Goal: Entertainment & Leisure: Consume media (video, audio)

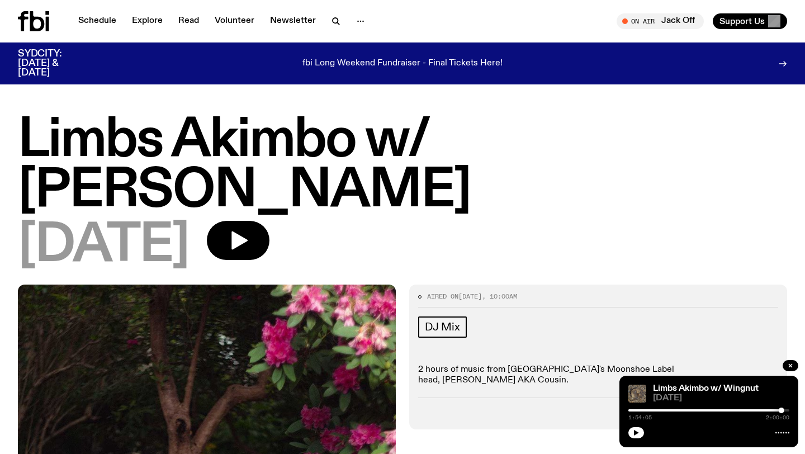
click at [636, 393] on img at bounding box center [637, 393] width 18 height 18
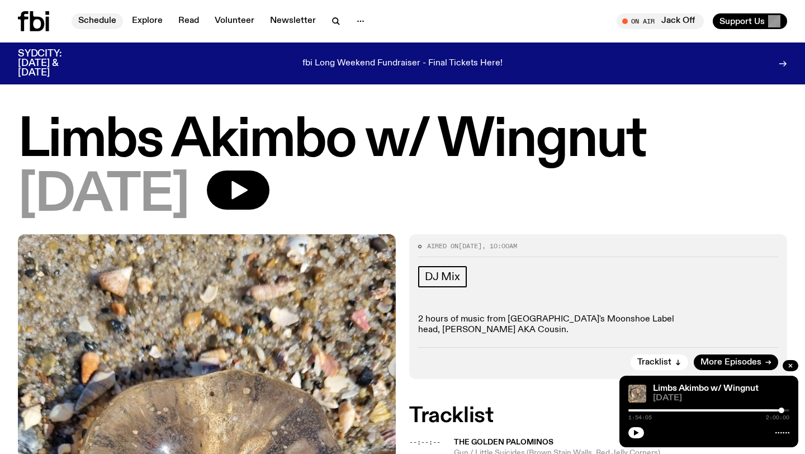
click at [100, 18] on link "Schedule" at bounding box center [97, 21] width 51 height 16
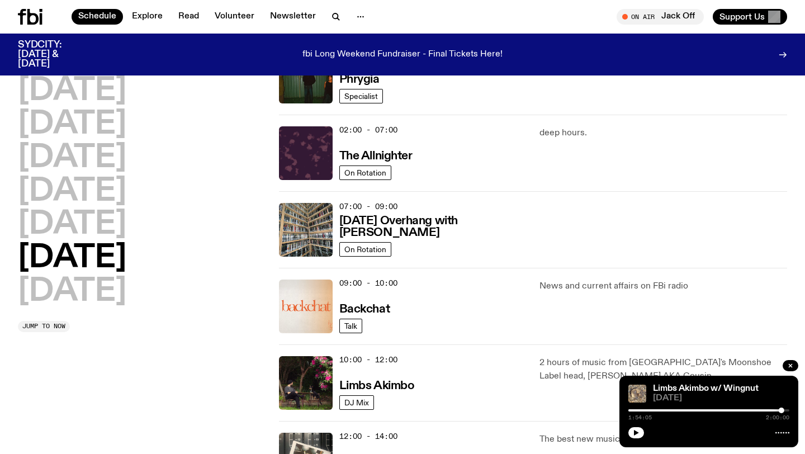
scroll to position [94, 0]
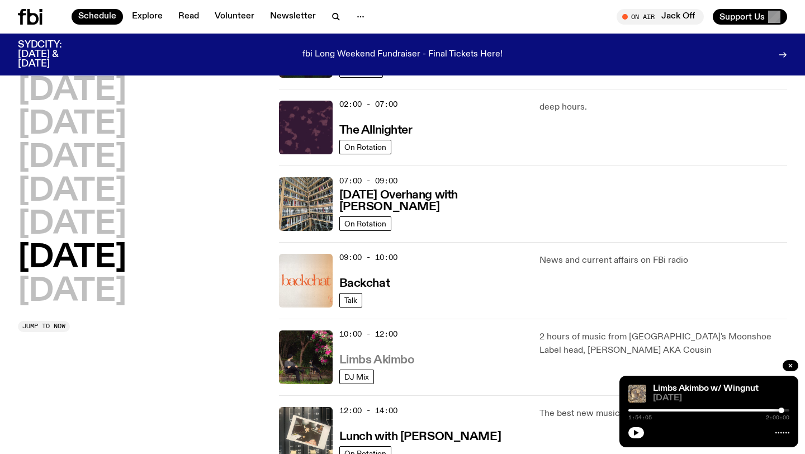
click at [391, 358] on h3 "Limbs Akimbo" at bounding box center [376, 360] width 75 height 12
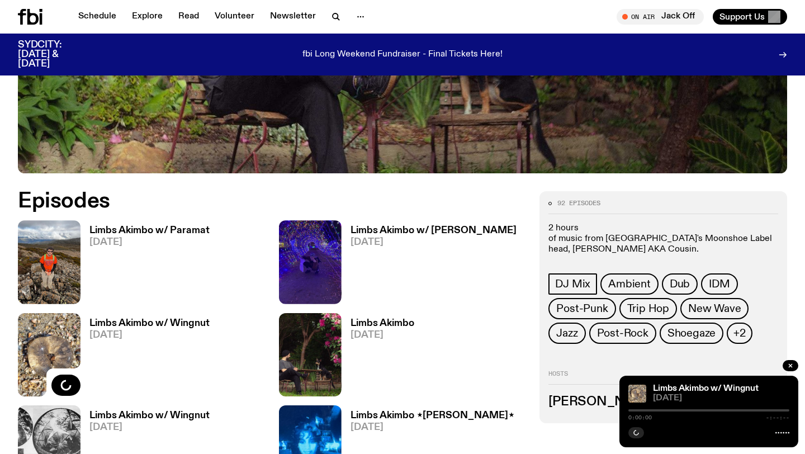
scroll to position [492, 0]
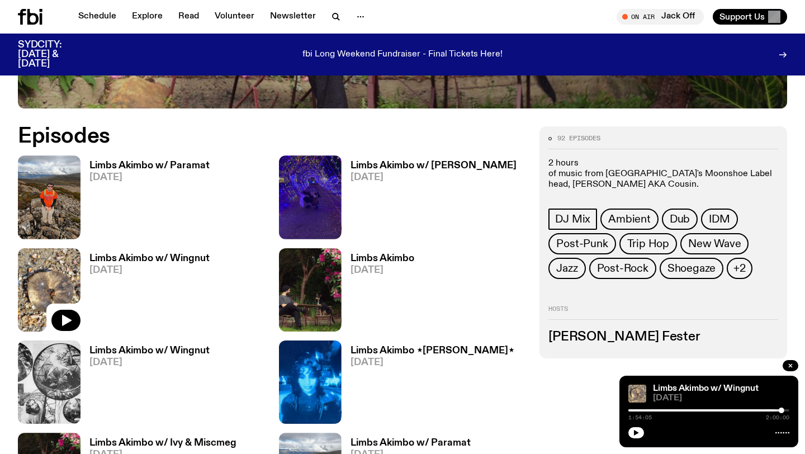
click at [421, 163] on h3 "Limbs Akimbo w/ [PERSON_NAME]" at bounding box center [433, 165] width 166 height 9
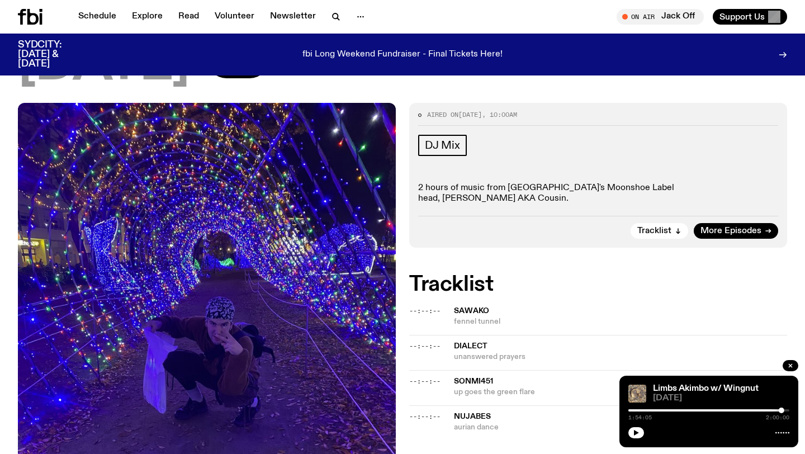
scroll to position [235, 0]
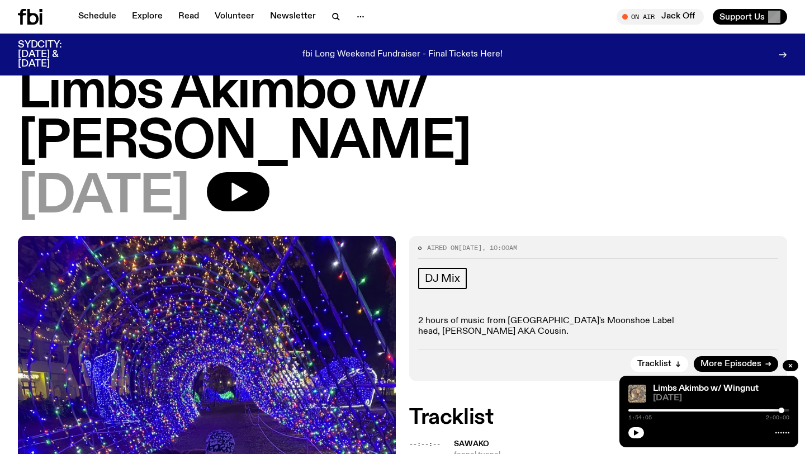
scroll to position [31, 0]
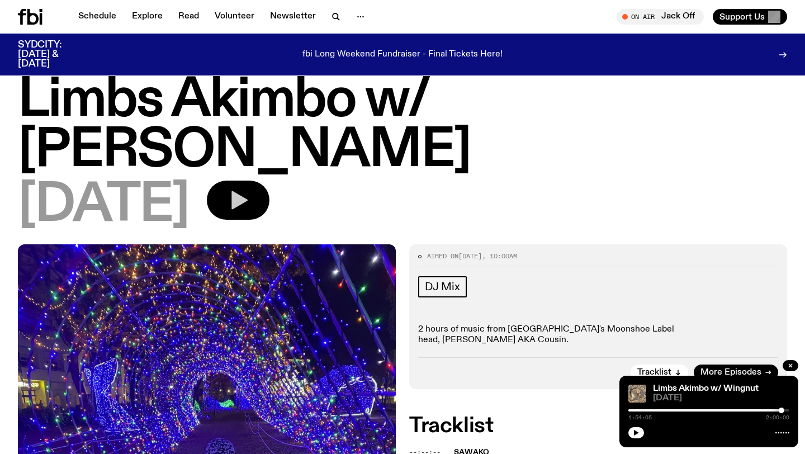
click at [255, 180] on button "button" at bounding box center [238, 199] width 63 height 39
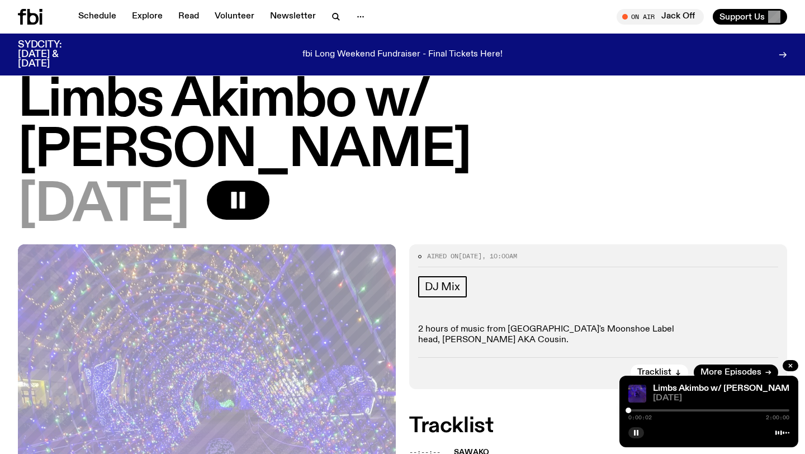
click at [656, 408] on div "0:00:02 2:00:00" at bounding box center [708, 413] width 161 height 13
click at [648, 412] on div "0:00:03 2:00:00" at bounding box center [708, 413] width 161 height 13
click at [648, 410] on div at bounding box center [708, 410] width 161 height 2
click at [666, 410] on div at bounding box center [708, 410] width 161 height 2
click at [675, 408] on div "0:28:21 2:00:00" at bounding box center [708, 413] width 161 height 13
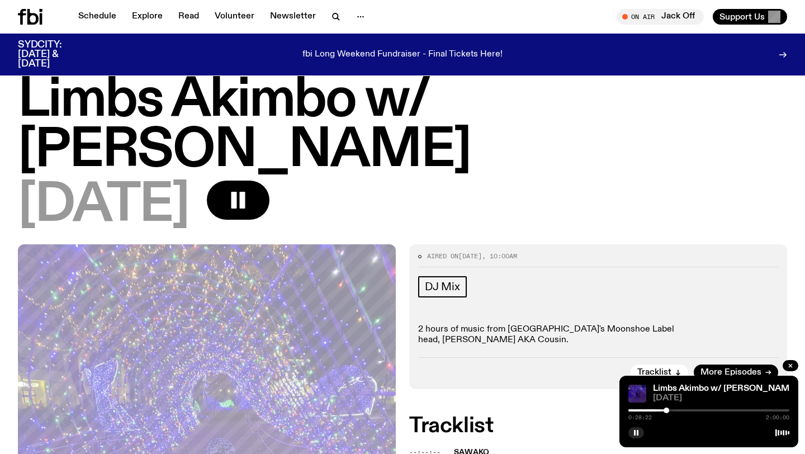
click at [673, 408] on div "0:28:22 2:00:00" at bounding box center [708, 413] width 161 height 13
click at [673, 410] on div at bounding box center [708, 410] width 161 height 2
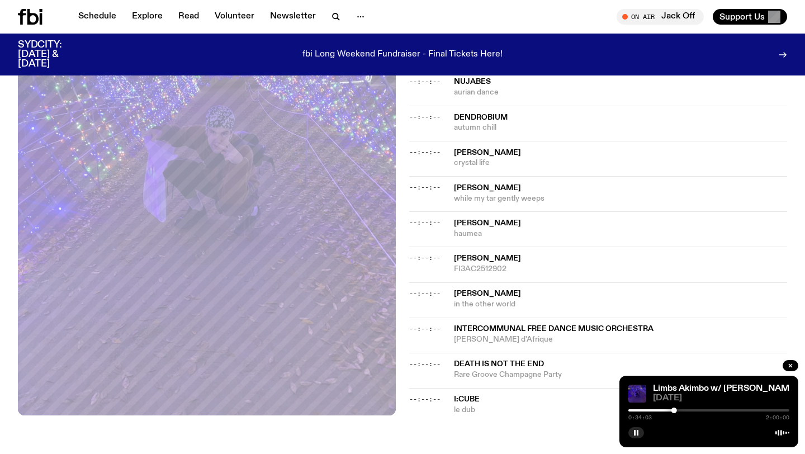
scroll to position [0, 0]
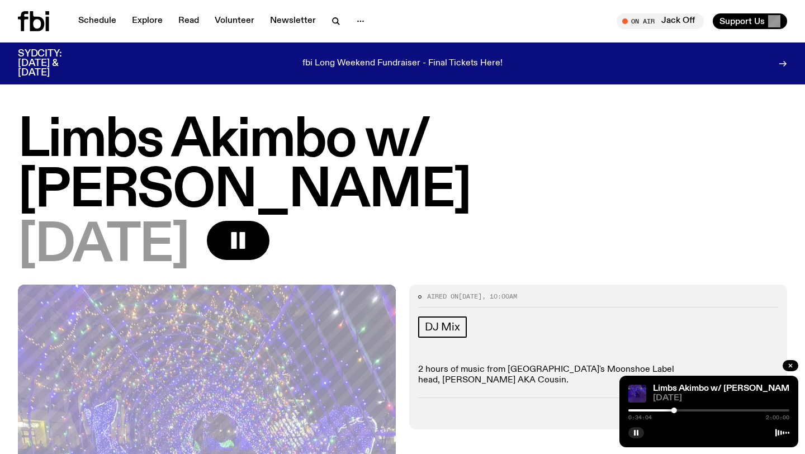
click at [678, 410] on div at bounding box center [708, 410] width 161 height 2
click at [682, 410] on div at bounding box center [708, 410] width 161 height 2
click at [687, 409] on div at bounding box center [708, 410] width 161 height 2
click at [684, 409] on div at bounding box center [684, 410] width 6 height 6
click at [679, 409] on div at bounding box center [603, 410] width 161 height 2
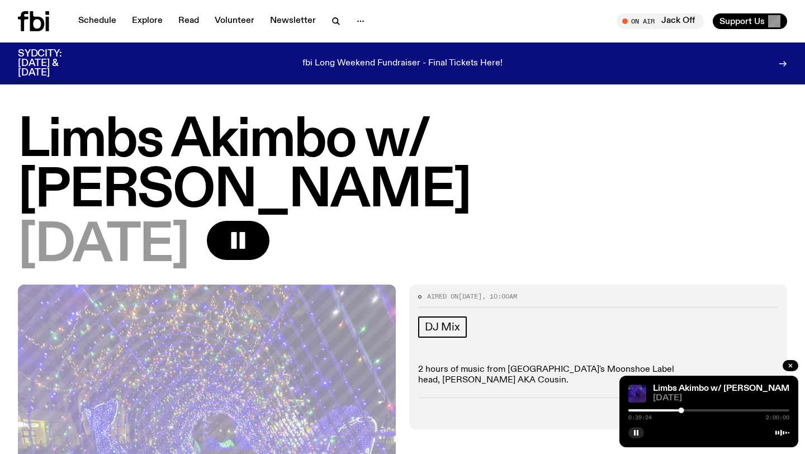
click at [683, 408] on div "0:39:24 2:00:00" at bounding box center [708, 413] width 161 height 13
click at [683, 412] on div "0:39:25 2:00:00" at bounding box center [708, 413] width 161 height 13
click at [683, 410] on div at bounding box center [683, 410] width 6 height 6
click at [685, 410] on div at bounding box center [685, 410] width 6 height 6
click at [684, 410] on div at bounding box center [684, 410] width 6 height 6
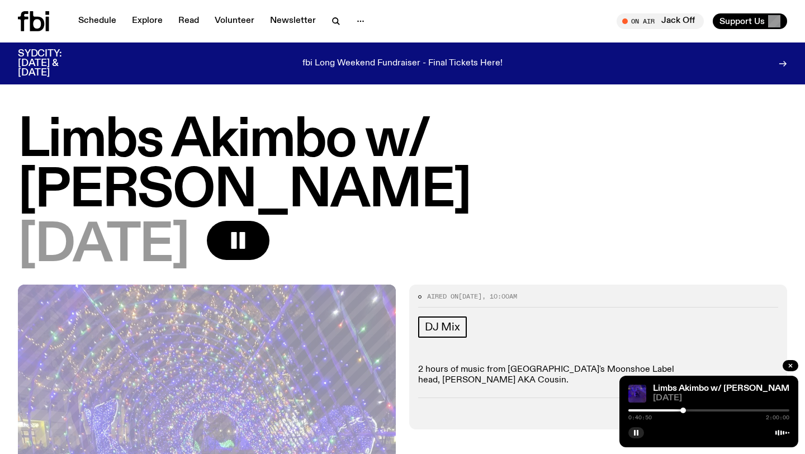
click at [683, 410] on div at bounding box center [683, 410] width 6 height 6
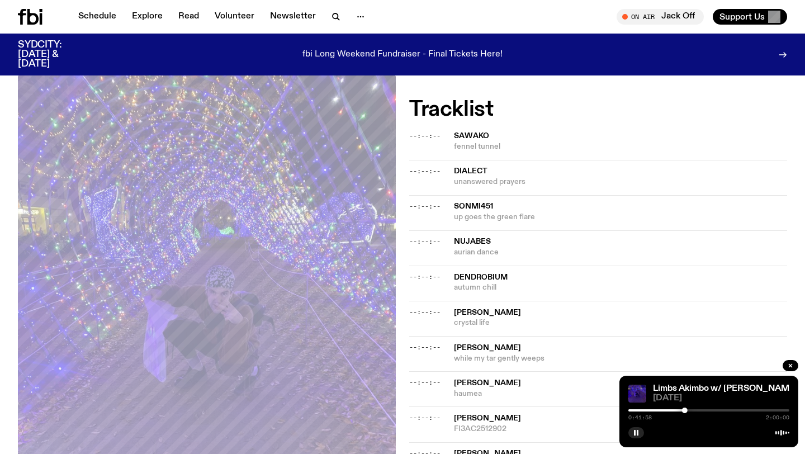
scroll to position [84, 0]
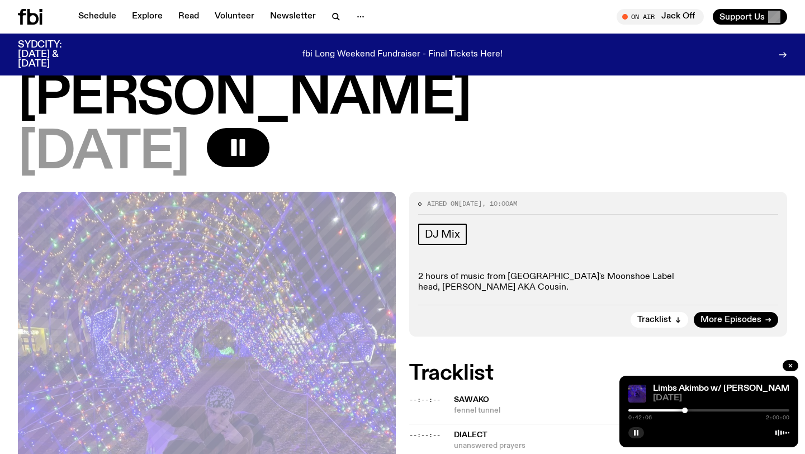
click at [687, 410] on div at bounding box center [685, 410] width 6 height 6
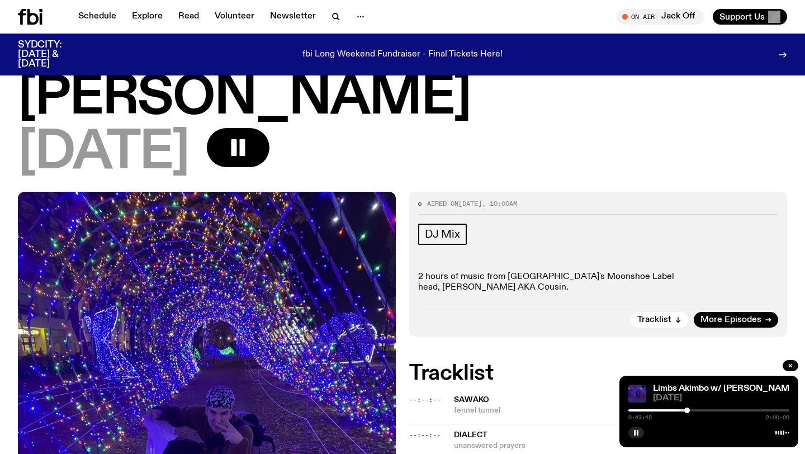
click at [686, 410] on div at bounding box center [687, 410] width 6 height 6
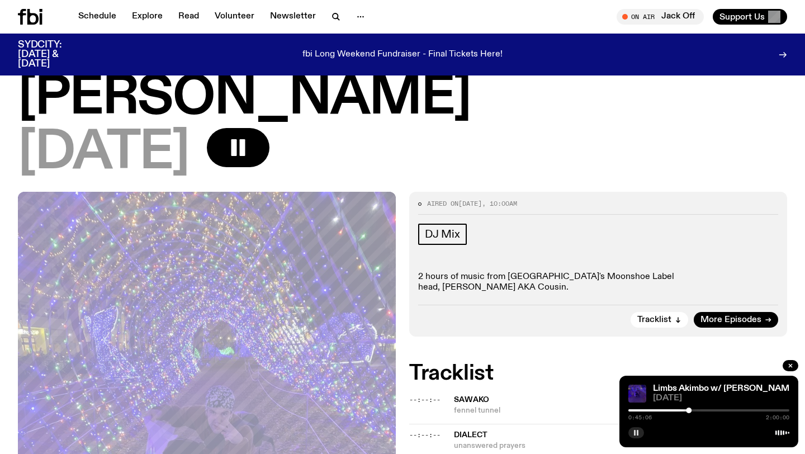
click at [636, 432] on rect "button" at bounding box center [637, 433] width 2 height 6
